Goal: Task Accomplishment & Management: Manage account settings

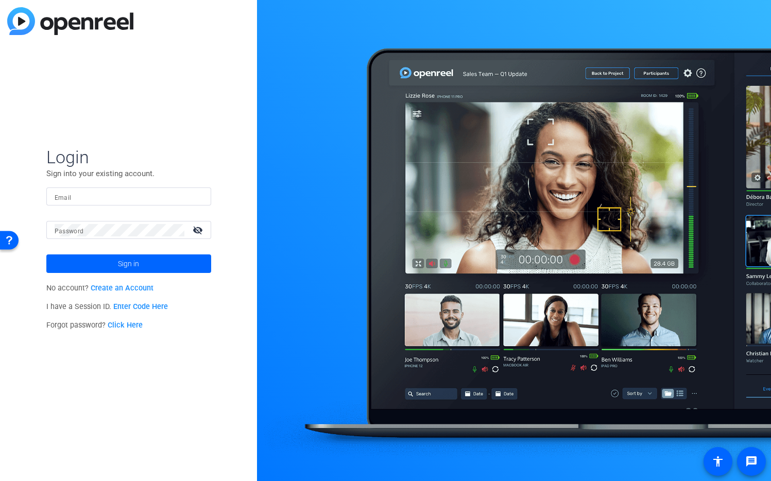
click at [170, 198] on input "Email" at bounding box center [129, 197] width 148 height 12
click at [196, 199] on img at bounding box center [194, 197] width 7 height 12
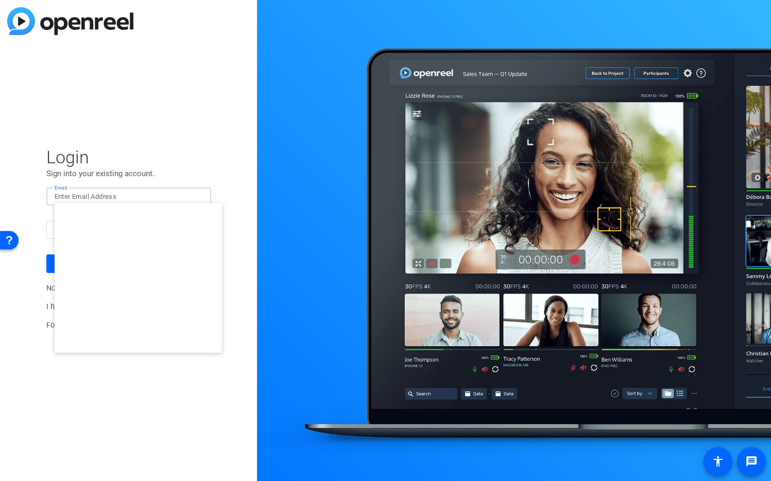
type input "[EMAIL_ADDRESS][DOMAIN_NAME]"
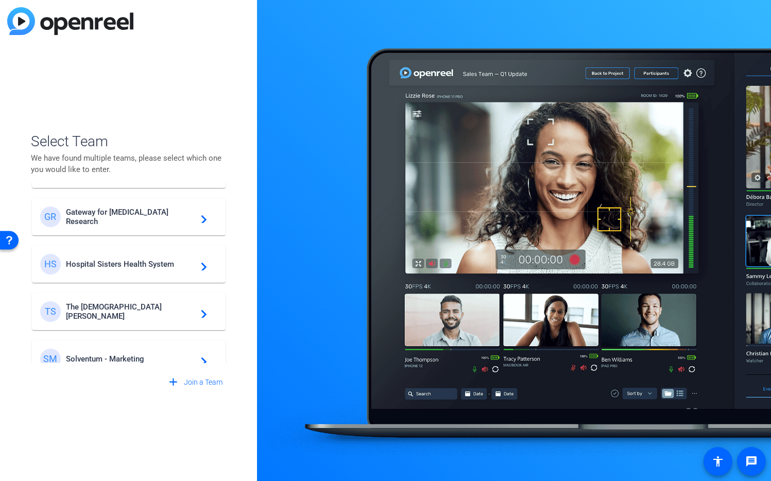
scroll to position [296, 0]
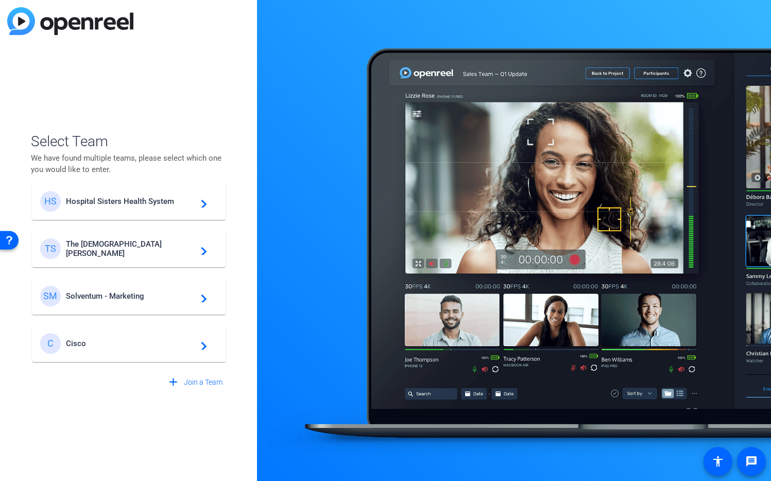
click at [129, 339] on span "Cisco" at bounding box center [130, 343] width 129 height 9
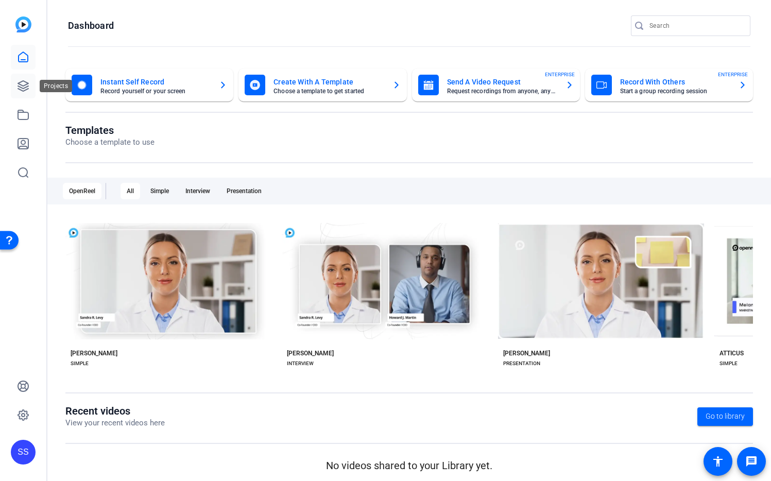
click at [24, 88] on icon at bounding box center [23, 86] width 10 height 10
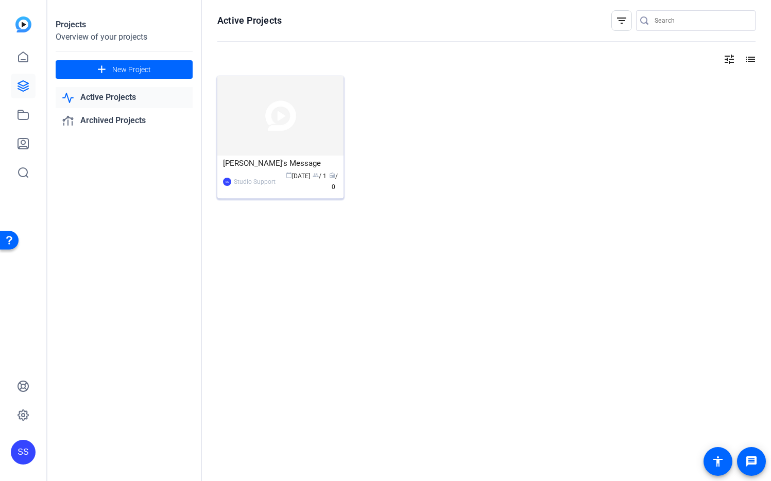
click at [282, 120] on img at bounding box center [280, 116] width 126 height 80
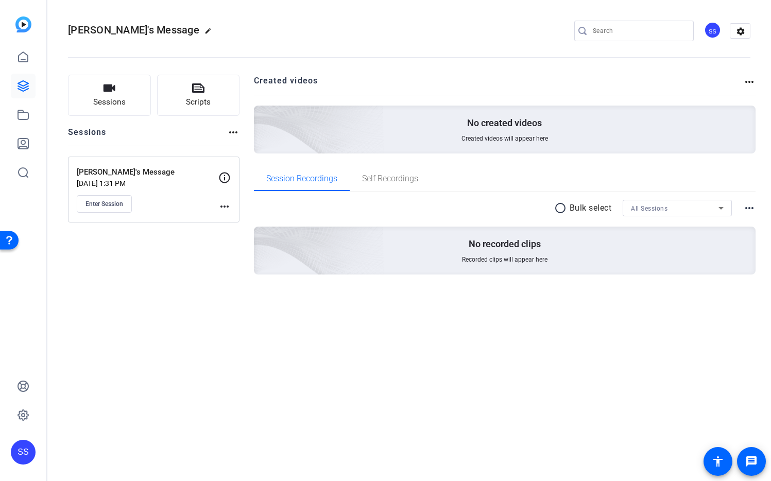
click at [221, 205] on mat-icon "more_horiz" at bounding box center [224, 206] width 12 height 12
click at [239, 221] on span "Edit Session" at bounding box center [250, 221] width 47 height 12
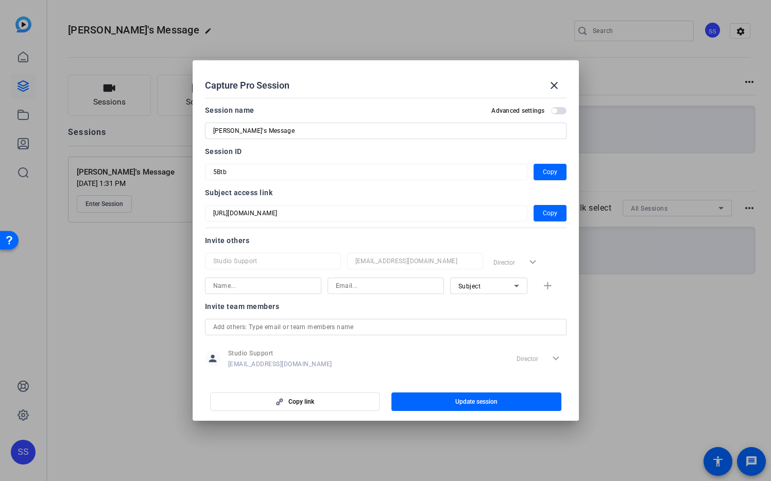
click at [477, 287] on div "Subject" at bounding box center [486, 286] width 56 height 13
click at [484, 302] on span "Collaborator" at bounding box center [472, 306] width 38 height 12
click at [261, 289] on input at bounding box center [263, 286] width 100 height 12
click at [360, 276] on div at bounding box center [415, 274] width 136 height 11
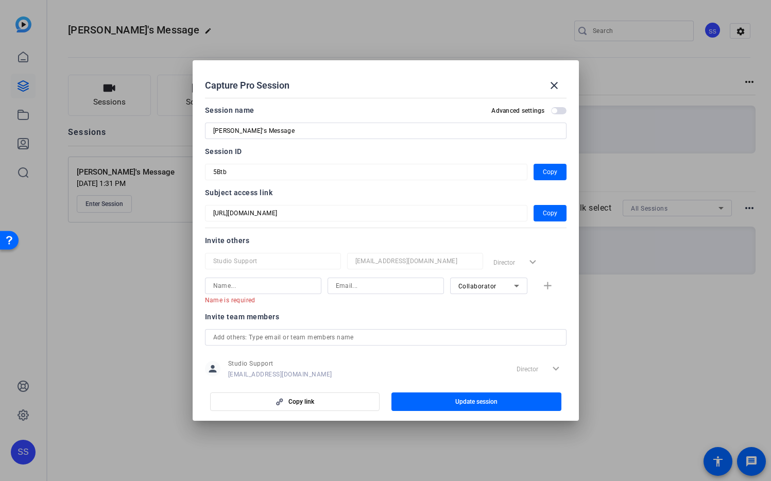
click at [364, 280] on input at bounding box center [386, 286] width 100 height 12
paste input "[EMAIL_ADDRESS][DOMAIN_NAME]"
type input "[EMAIL_ADDRESS][DOMAIN_NAME]"
click at [288, 286] on input at bounding box center [263, 286] width 100 height 12
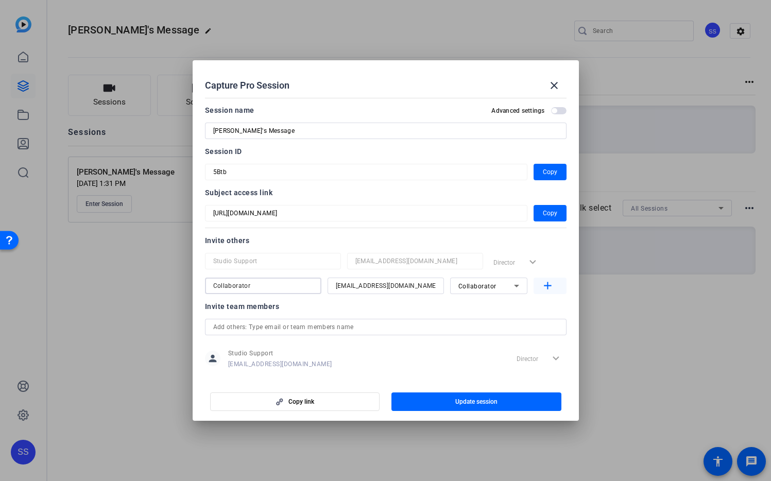
type input "Collaborator"
click at [543, 286] on mat-icon "add" at bounding box center [547, 286] width 13 height 13
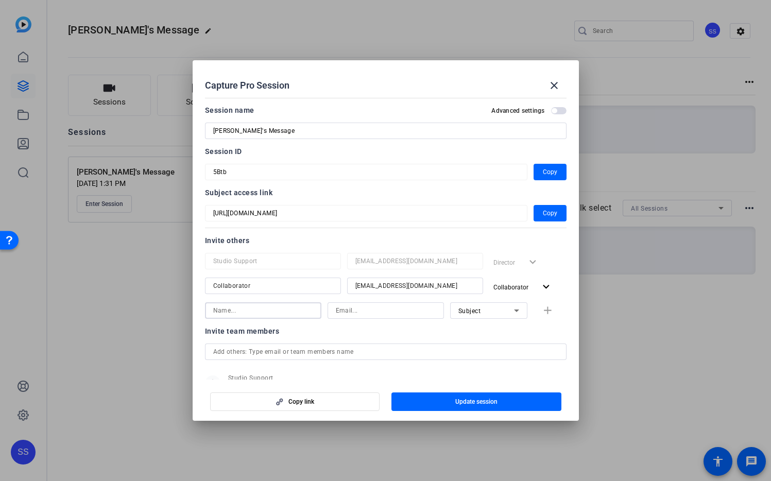
click at [284, 309] on input at bounding box center [263, 310] width 100 height 12
type input "[PERSON_NAME]"
click at [514, 311] on icon at bounding box center [516, 310] width 5 height 3
click at [512, 311] on div at bounding box center [385, 240] width 771 height 481
click at [358, 313] on input at bounding box center [386, 310] width 100 height 12
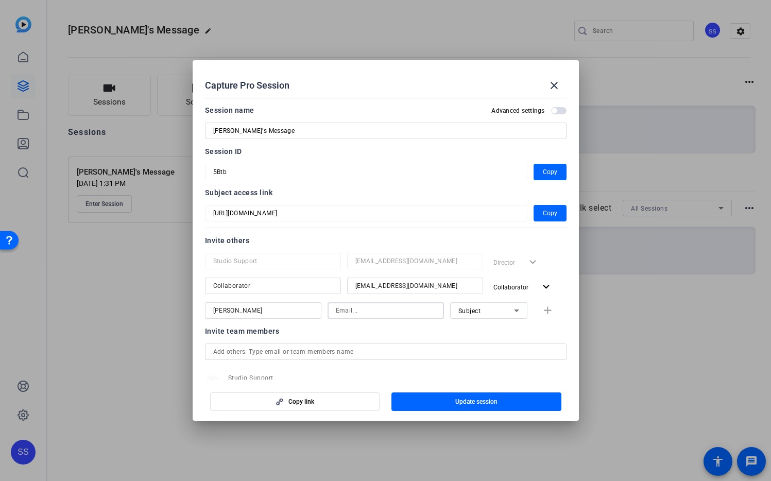
paste input "[EMAIL_ADDRESS][DOMAIN_NAME]"
type input "[EMAIL_ADDRESS][DOMAIN_NAME]"
click at [416, 349] on input "text" at bounding box center [385, 352] width 345 height 12
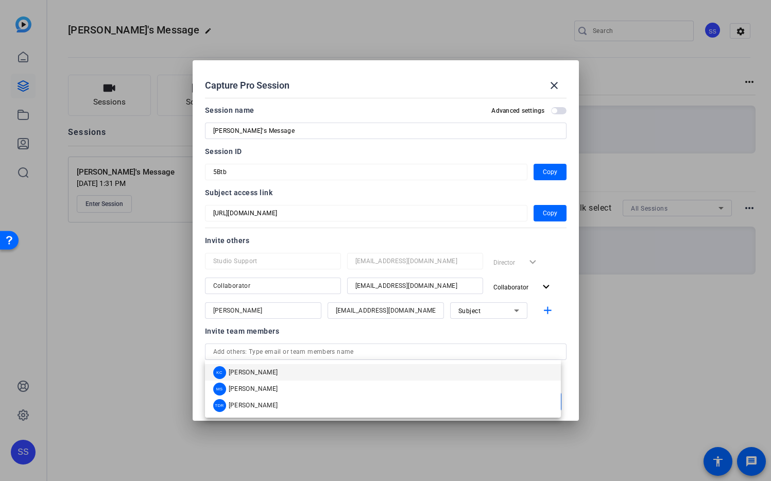
click at [437, 240] on div "Invite others" at bounding box center [385, 240] width 361 height 12
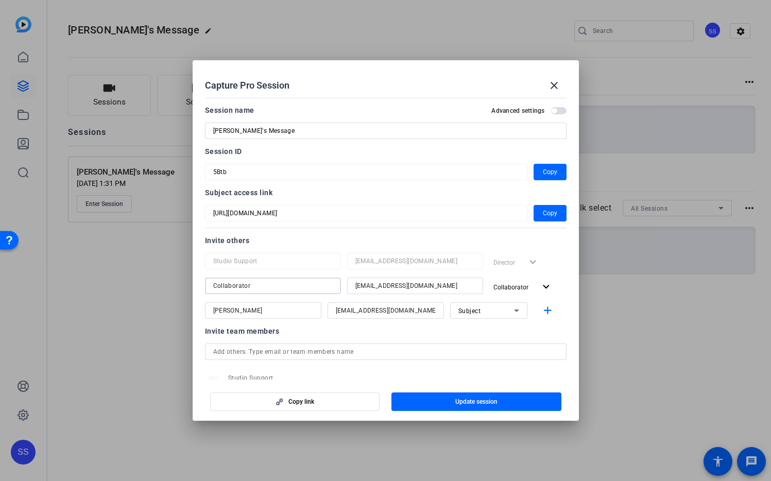
click at [264, 285] on input "Collaborator" at bounding box center [272, 286] width 119 height 12
paste input "[PERSON_NAME]"
type input "[PERSON_NAME]"
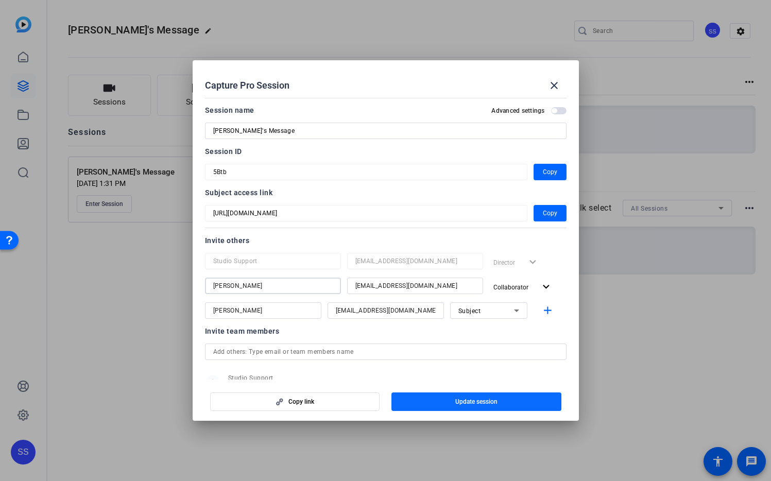
click at [532, 404] on span "button" at bounding box center [476, 401] width 170 height 25
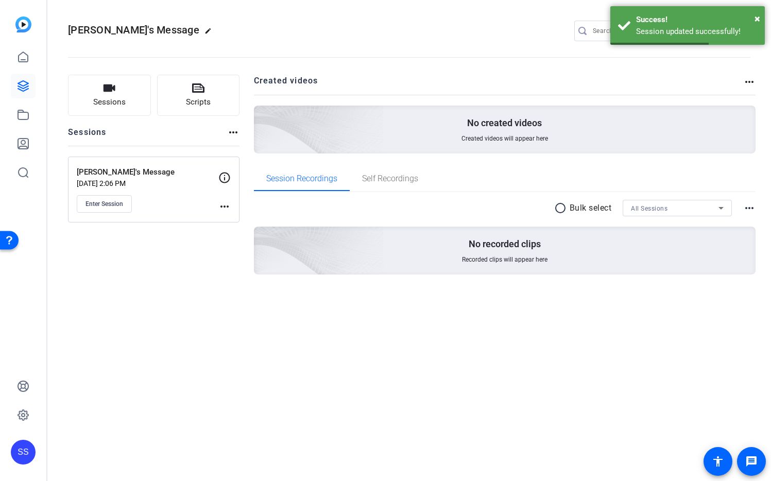
click at [226, 205] on mat-icon "more_horiz" at bounding box center [224, 206] width 12 height 12
click at [237, 220] on span "Edit Session" at bounding box center [250, 221] width 47 height 12
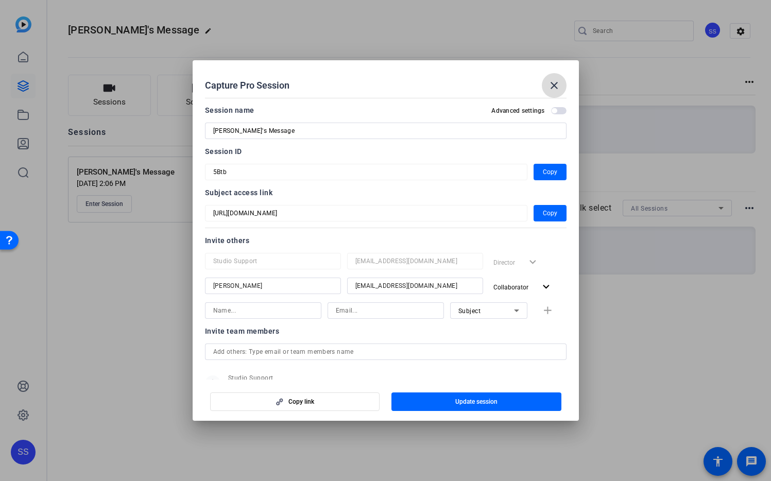
click at [555, 84] on mat-icon "close" at bounding box center [554, 85] width 12 height 12
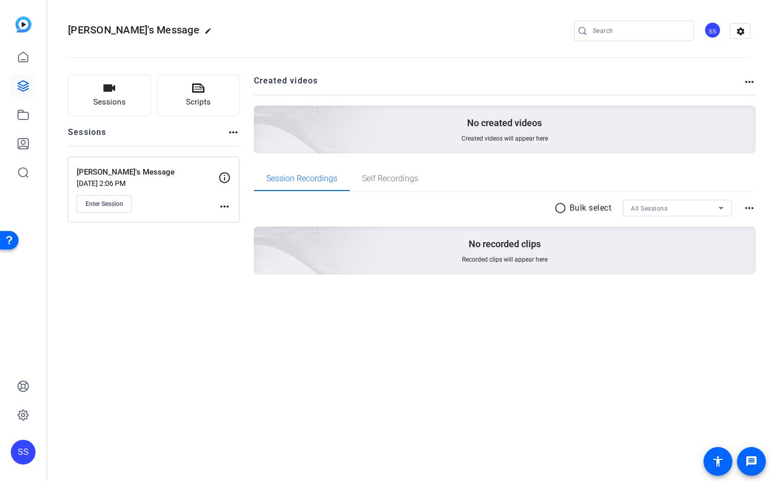
click at [229, 204] on mat-icon "more_horiz" at bounding box center [224, 206] width 12 height 12
click at [246, 225] on span "Edit Session" at bounding box center [250, 221] width 47 height 12
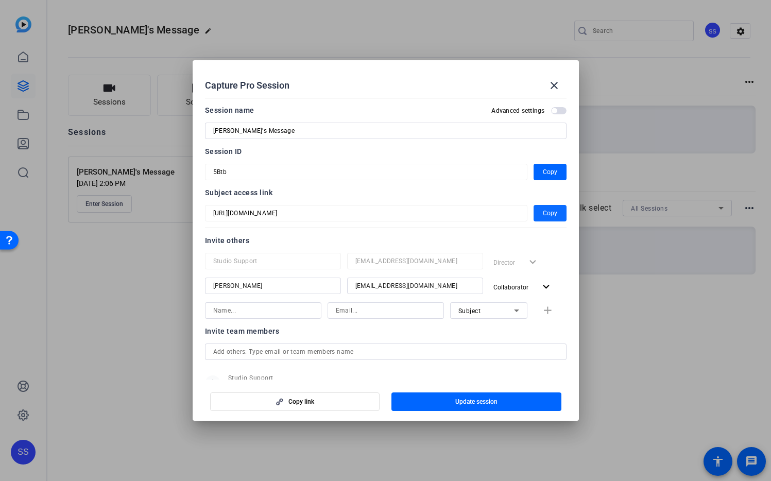
click at [543, 215] on span "Copy" at bounding box center [550, 213] width 14 height 12
click at [472, 405] on span "Update session" at bounding box center [476, 402] width 42 height 8
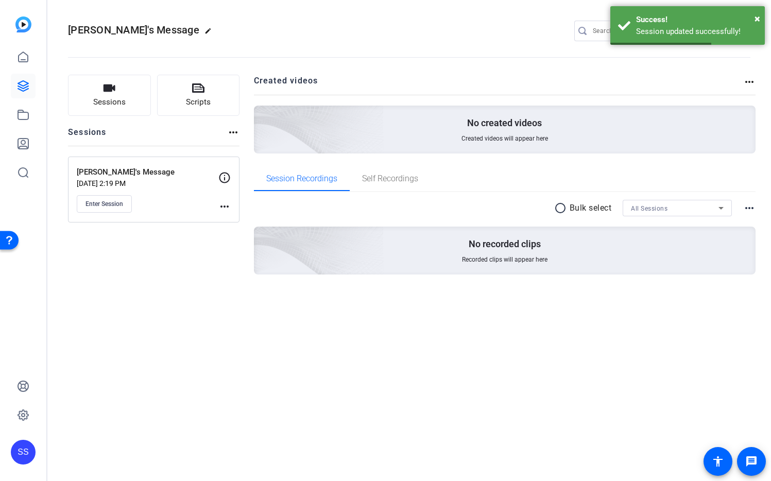
click at [21, 454] on div "SS" at bounding box center [23, 452] width 25 height 25
click at [118, 442] on mat-icon "logout" at bounding box center [117, 443] width 12 height 12
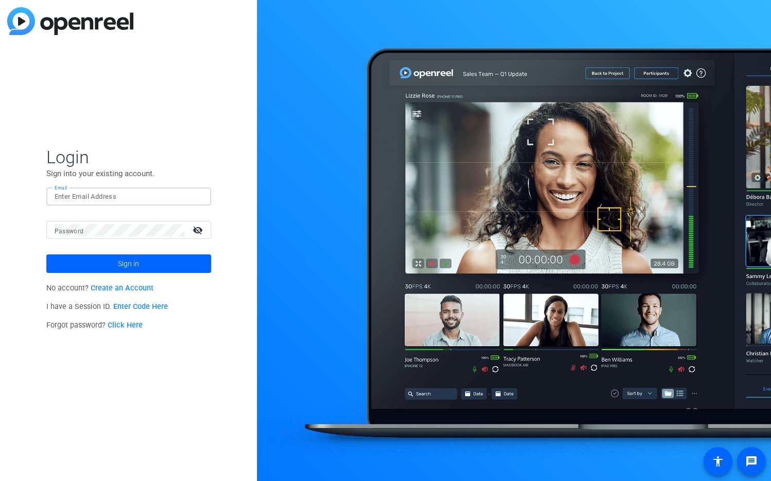
click at [198, 197] on div at bounding box center [129, 196] width 148 height 18
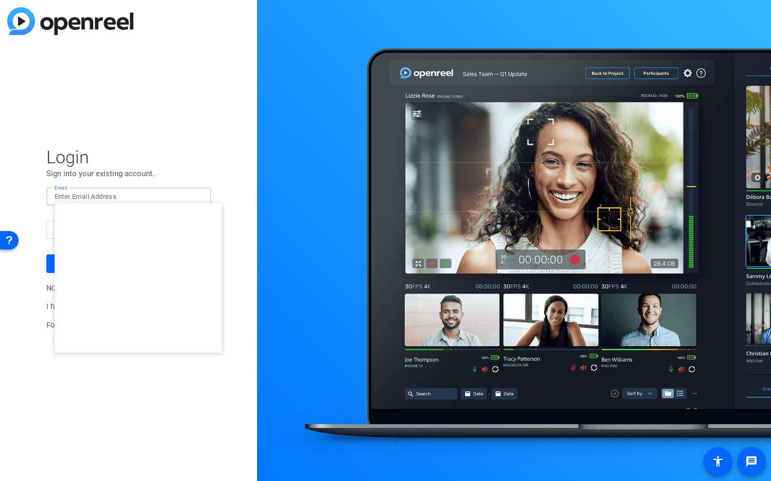
type input "studiosupport@openreel.com"
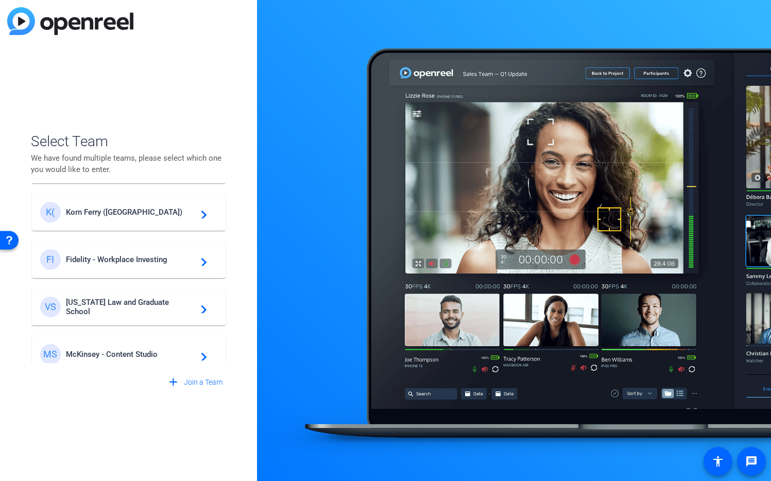
scroll to position [143, 0]
click at [133, 260] on span "Korn Ferry (US)" at bounding box center [130, 258] width 129 height 9
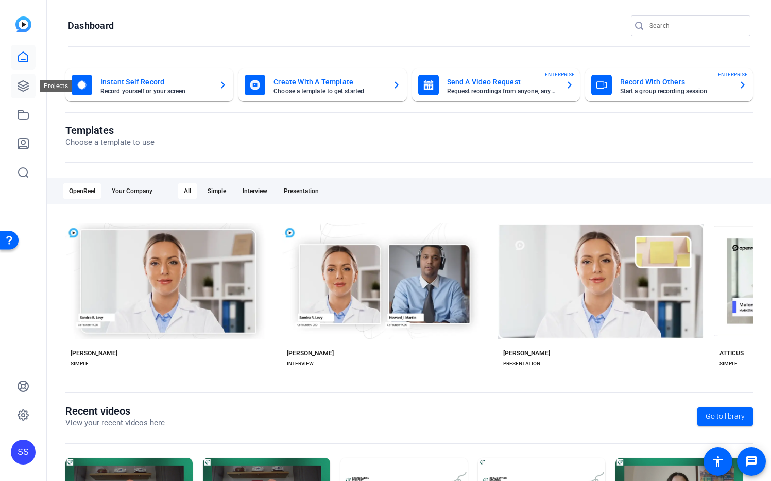
click at [17, 83] on icon at bounding box center [23, 86] width 12 height 12
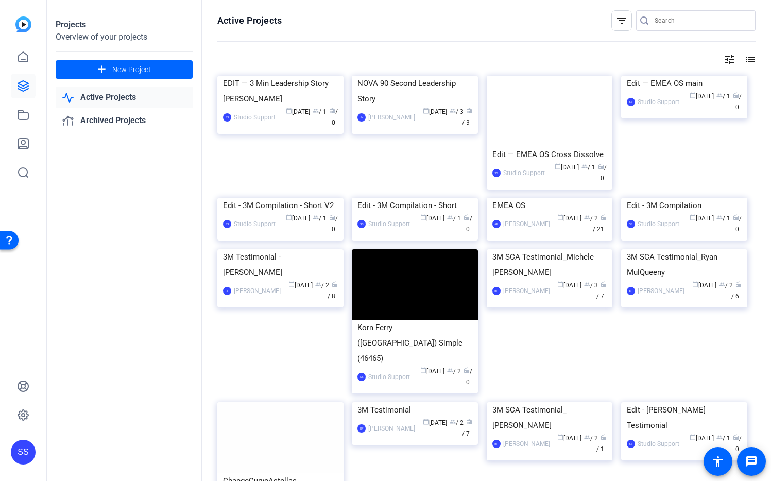
click at [115, 247] on div "Projects Overview of your projects add New Project Active Projects Archived Pro…" at bounding box center [124, 240] width 154 height 481
click at [138, 70] on span "New Project" at bounding box center [131, 69] width 39 height 11
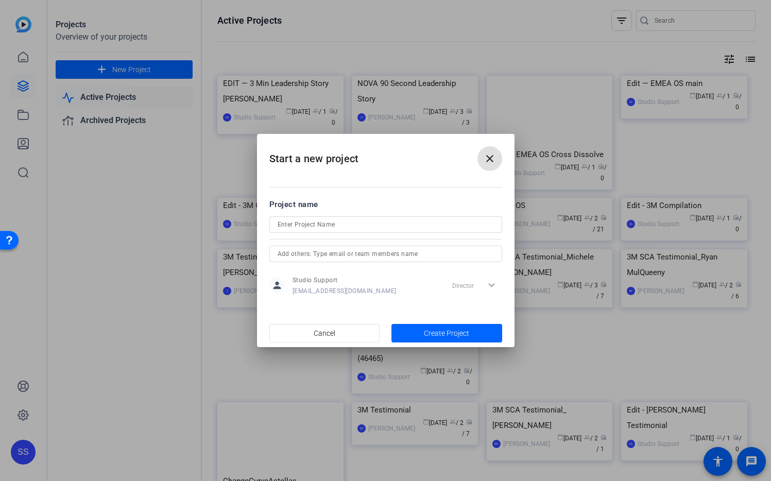
click at [376, 228] on input at bounding box center [386, 224] width 216 height 12
type input "Korn Ferry Recording 09/04/2025"
click at [374, 256] on input "text" at bounding box center [386, 254] width 216 height 12
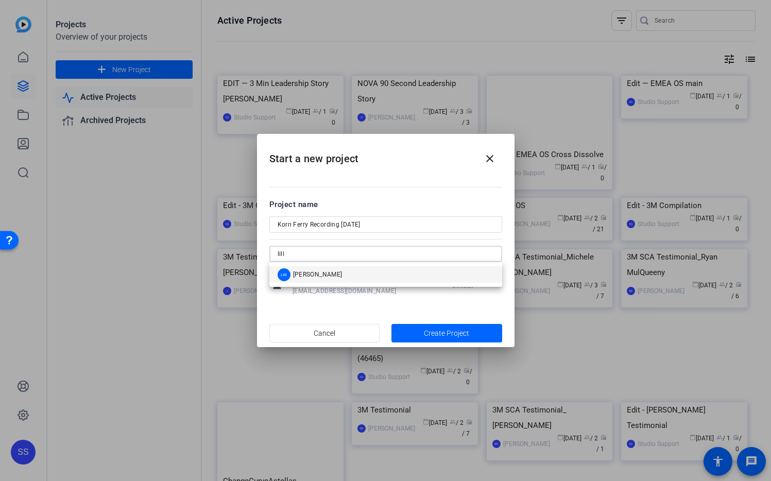
type input "lill"
click at [427, 271] on mat-option "LW Lilliana Winkworth" at bounding box center [385, 274] width 233 height 16
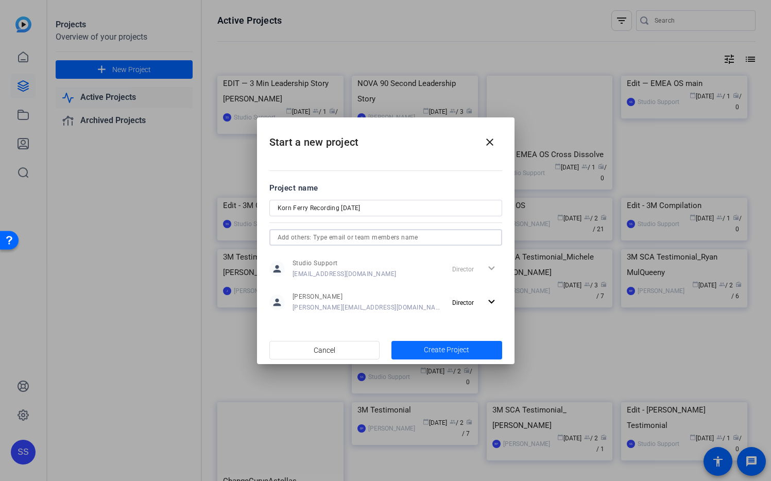
click at [476, 352] on span "button" at bounding box center [446, 350] width 111 height 25
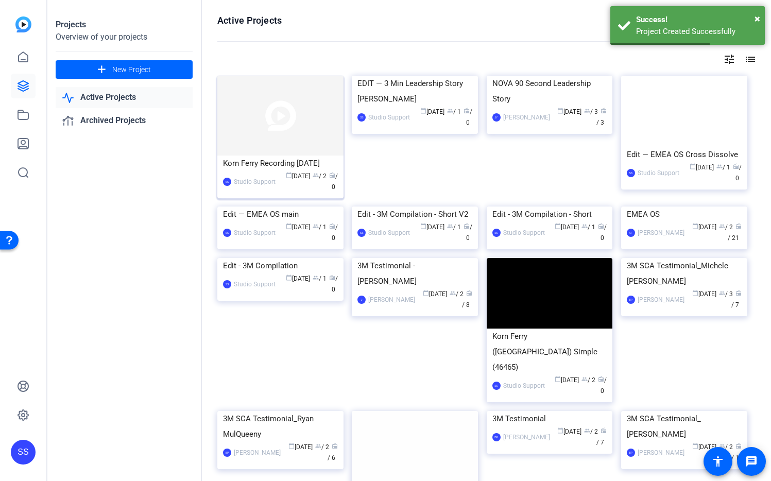
click at [282, 115] on img at bounding box center [280, 116] width 126 height 80
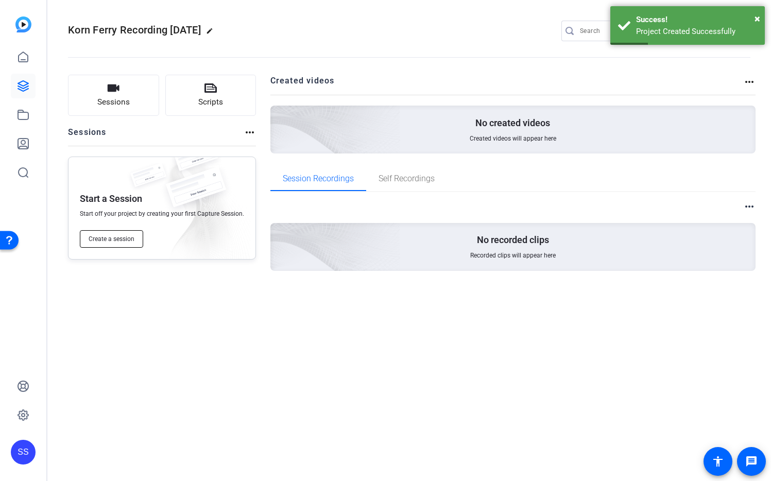
click at [124, 240] on span "Create a session" at bounding box center [112, 239] width 46 height 8
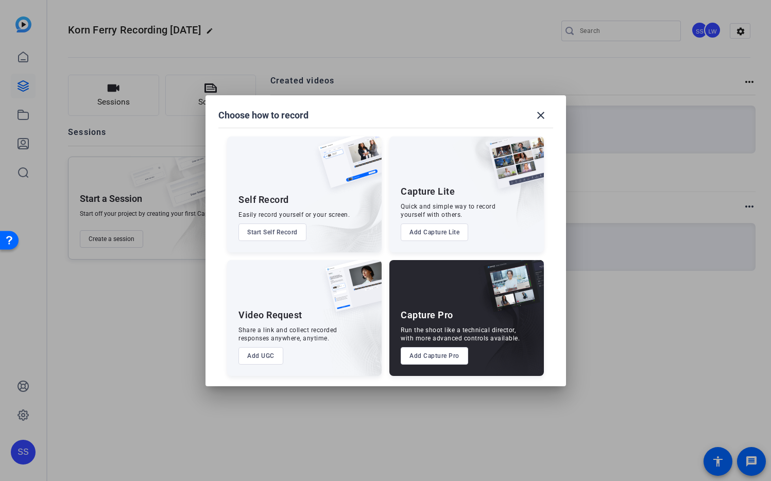
click at [442, 354] on button "Add Capture Pro" at bounding box center [434, 356] width 67 height 18
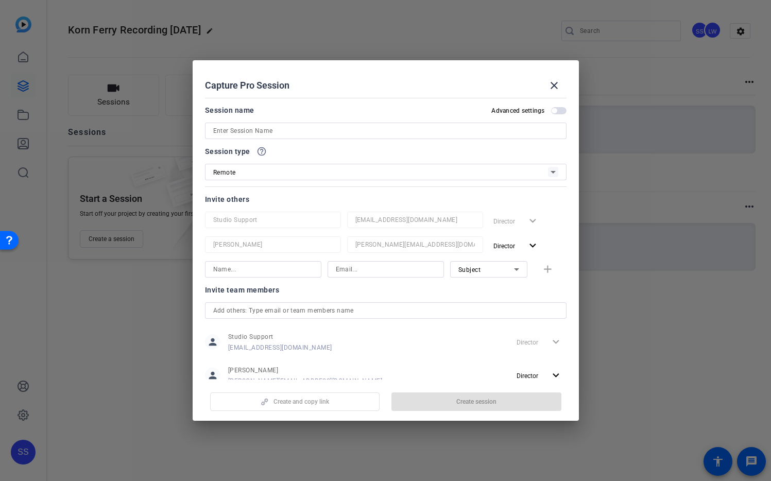
click at [277, 133] on input at bounding box center [385, 131] width 345 height 12
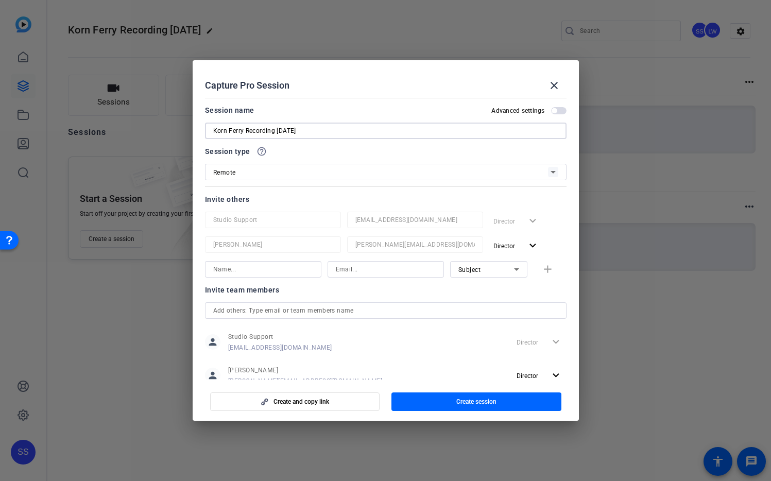
type input "Korn Ferry Recording 09/04/2025"
click at [410, 292] on div "Invite team members" at bounding box center [385, 290] width 361 height 12
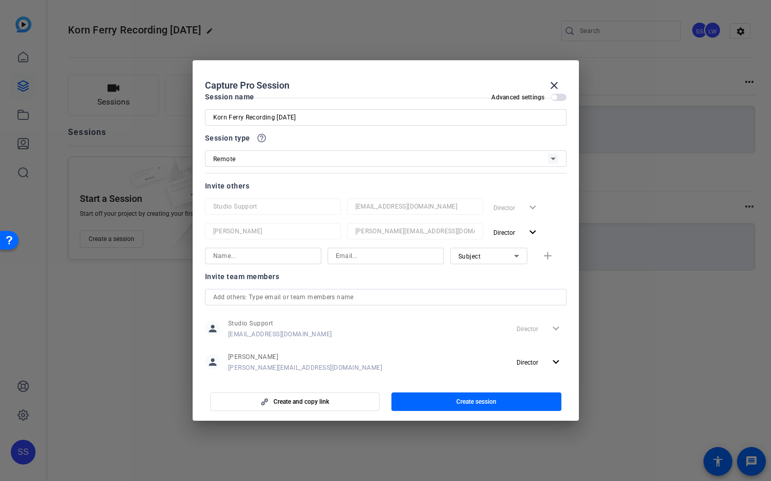
scroll to position [30, 0]
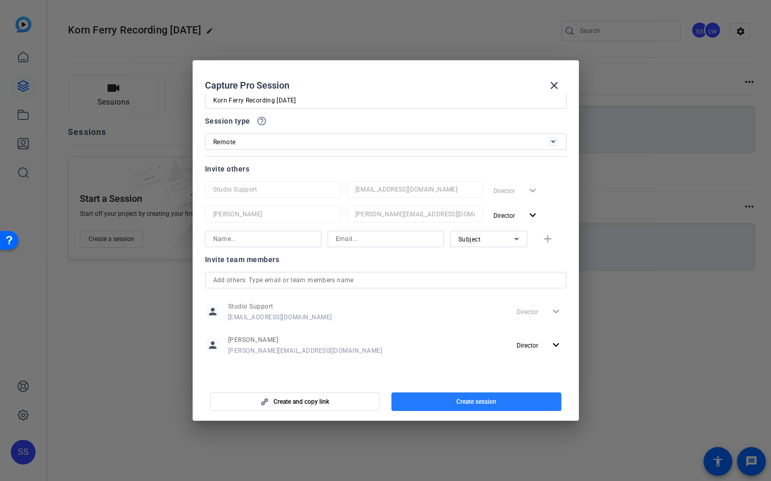
click at [498, 404] on span "button" at bounding box center [476, 401] width 170 height 25
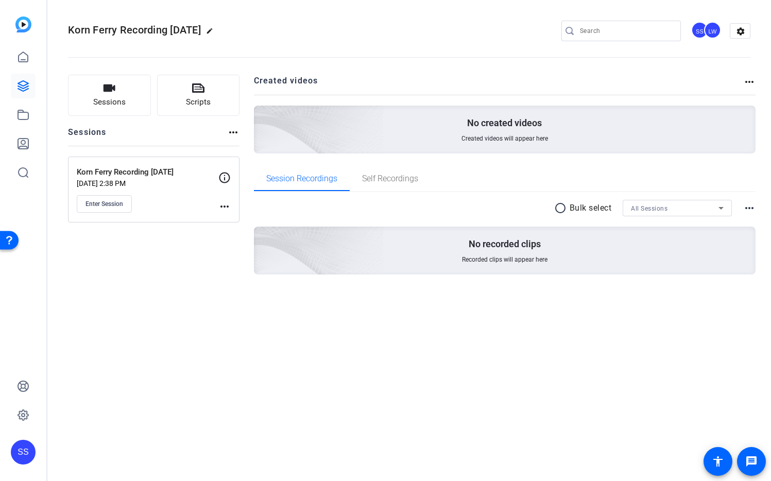
click at [221, 206] on mat-icon "more_horiz" at bounding box center [224, 206] width 12 height 12
click at [250, 221] on span "Edit Session" at bounding box center [250, 221] width 47 height 12
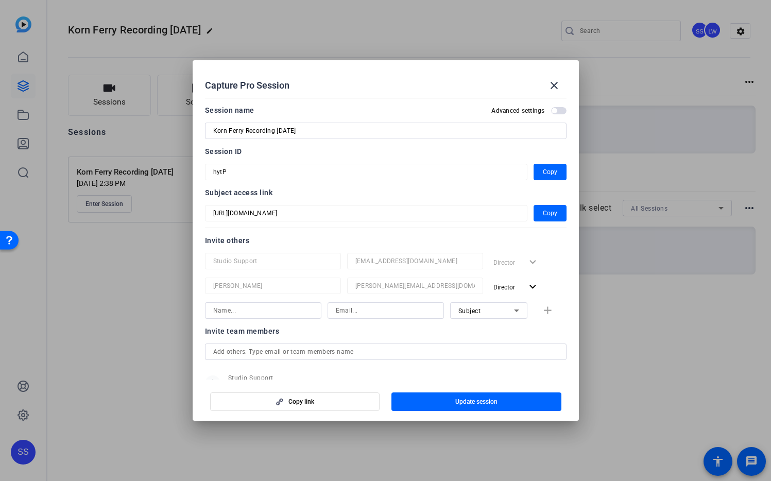
click at [346, 311] on input at bounding box center [386, 310] width 100 height 12
paste input "linda.hyman@kornferry.com"
type input "linda.hyman@kornferry.com"
click at [295, 313] on input at bounding box center [263, 310] width 100 height 12
paste input "linda.hyman@kornferry.com"
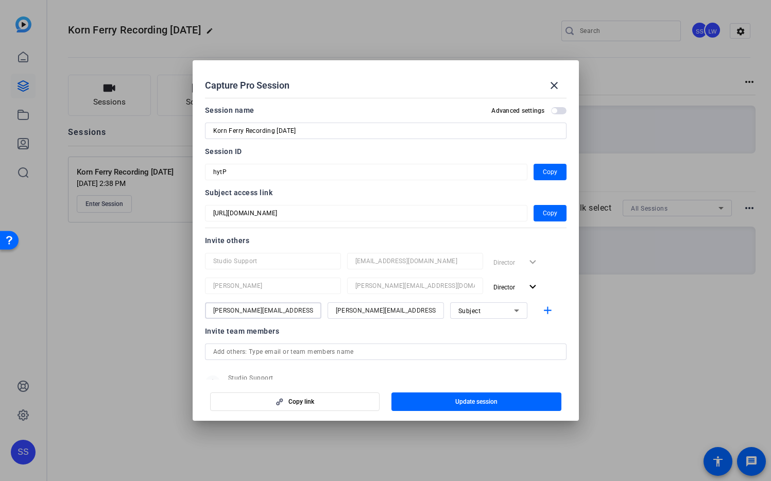
drag, startPoint x: 298, startPoint y: 310, endPoint x: 249, endPoint y: 312, distance: 48.4
click at [249, 312] on input "linda.hyman@kornferry.com" at bounding box center [263, 310] width 100 height 12
type input "Linda Hyman"
click at [405, 343] on div at bounding box center [385, 351] width 345 height 16
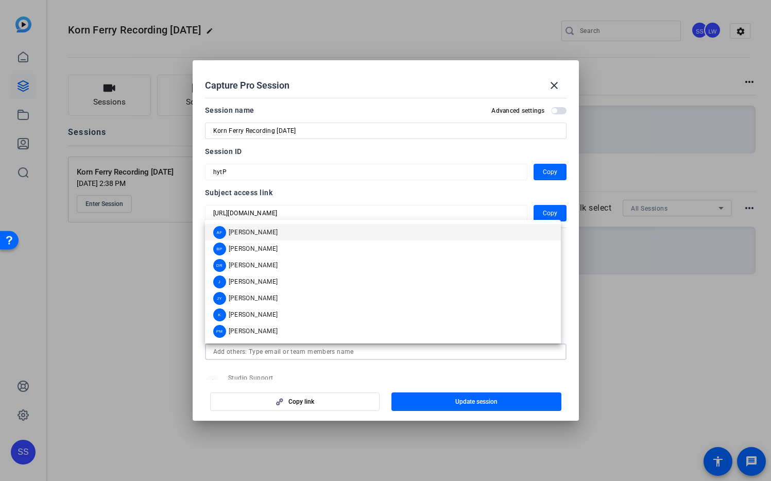
click at [520, 372] on div "person Studio Support studiosupport@openreel.com Director expand_more" at bounding box center [385, 383] width 361 height 26
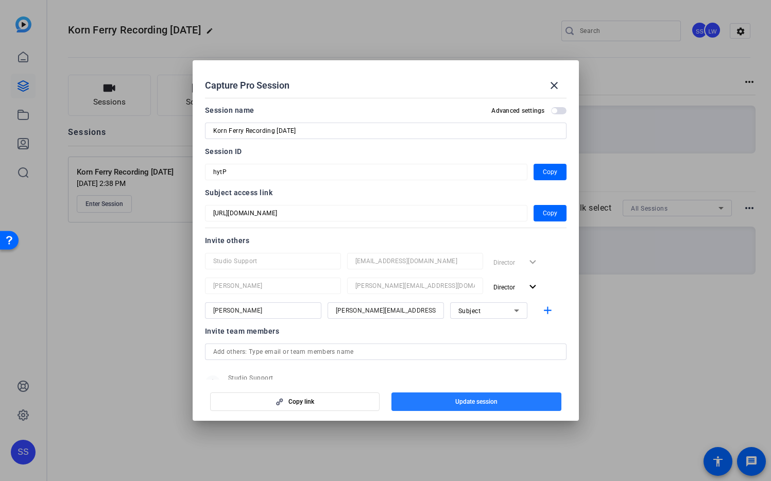
click at [510, 399] on span "button" at bounding box center [476, 401] width 170 height 25
